Goal: Task Accomplishment & Management: Use online tool/utility

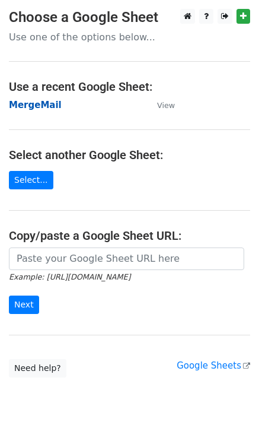
click at [39, 108] on strong "MergeMail" at bounding box center [35, 105] width 53 height 11
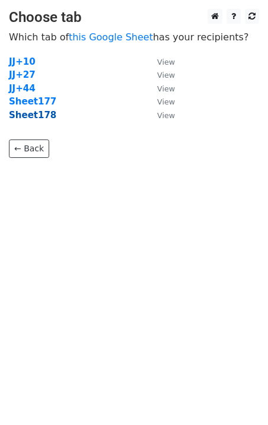
click at [40, 119] on strong "Sheet178" at bounding box center [32, 115] width 47 height 11
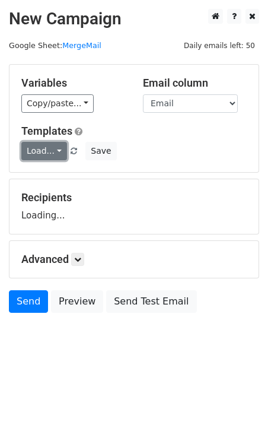
click at [42, 148] on link "Load..." at bounding box center [44, 151] width 46 height 18
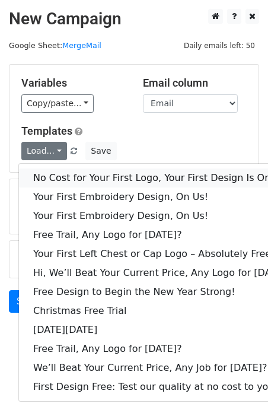
click at [61, 175] on link "No Cost for Your First Logo, Your First Design Is On Us!" at bounding box center [162, 178] width 287 height 19
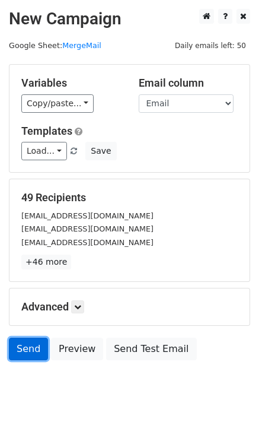
click at [23, 344] on link "Send" at bounding box center [28, 349] width 39 height 23
